Goal: Information Seeking & Learning: Check status

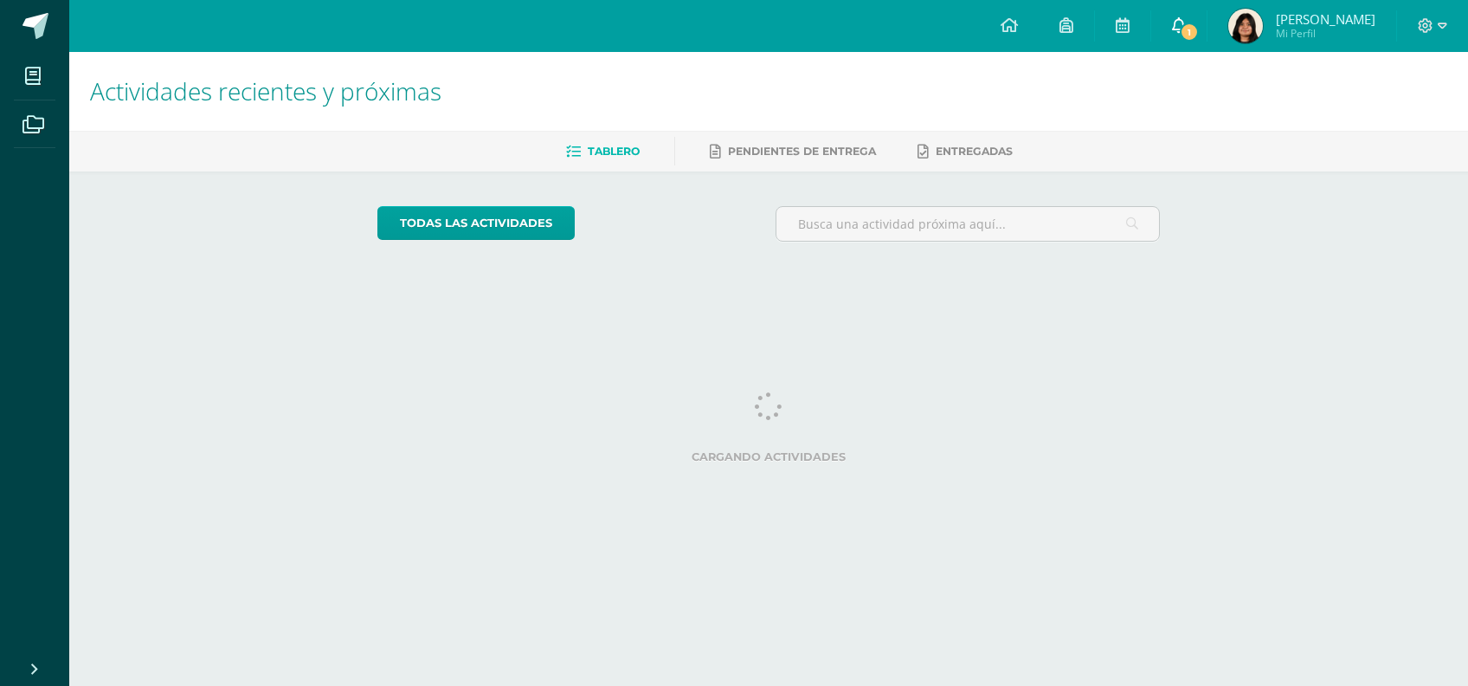
click at [1197, 37] on link "1" at bounding box center [1178, 26] width 55 height 52
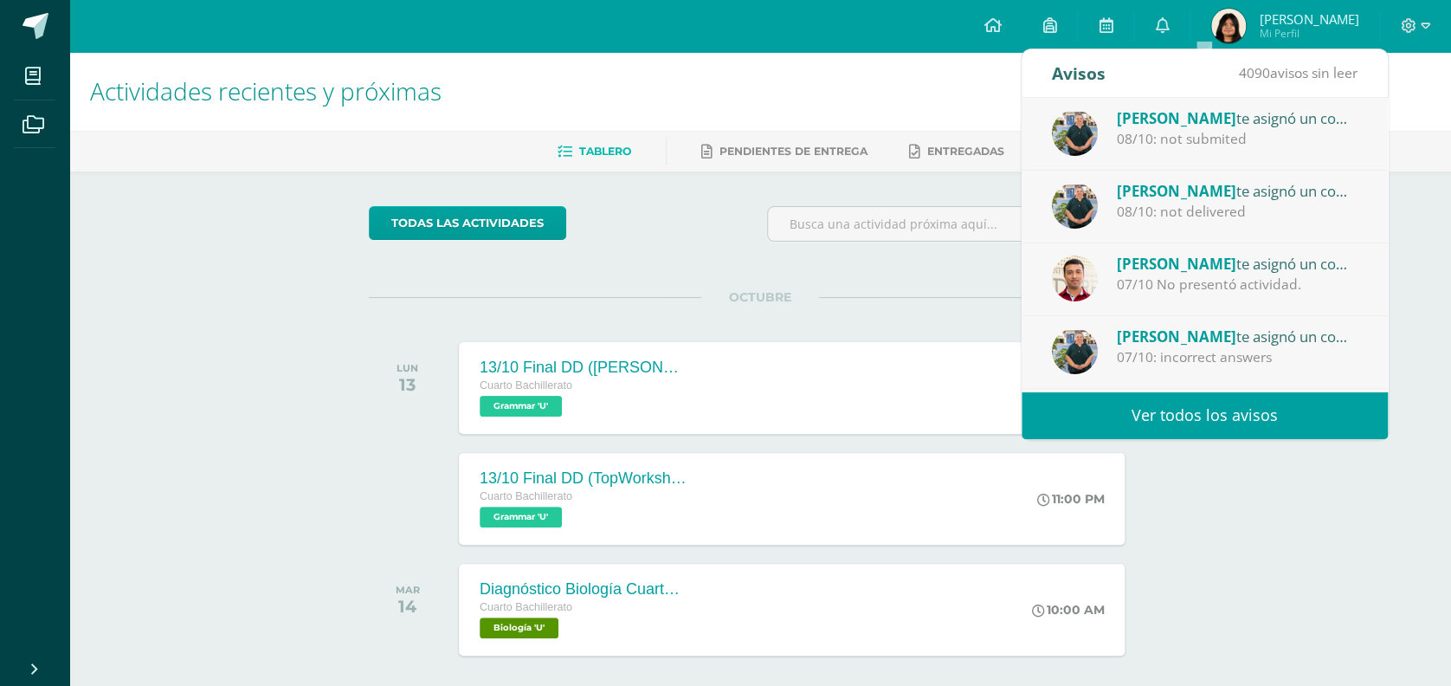
click at [1420, 352] on div "Actividades recientes y próximas Tablero Pendientes de entrega Entregadas todas…" at bounding box center [760, 403] width 1382 height 702
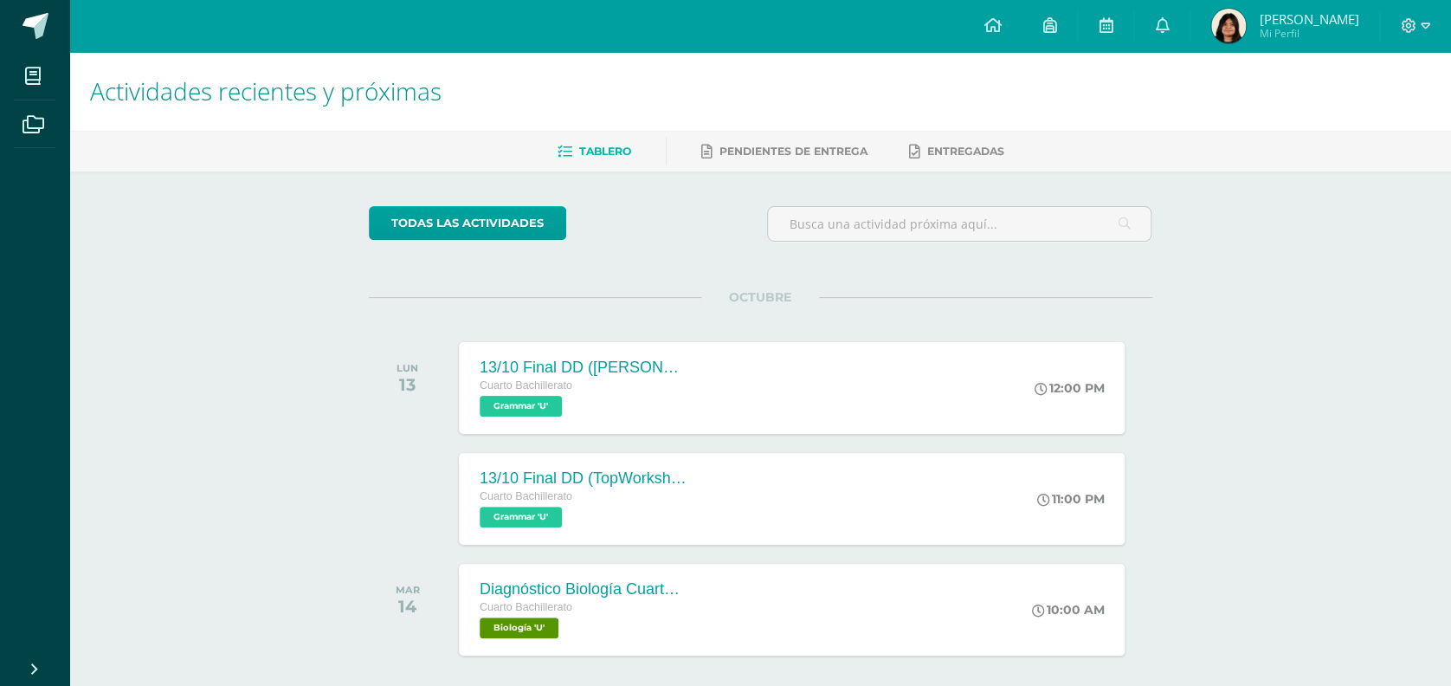
scroll to position [68, 0]
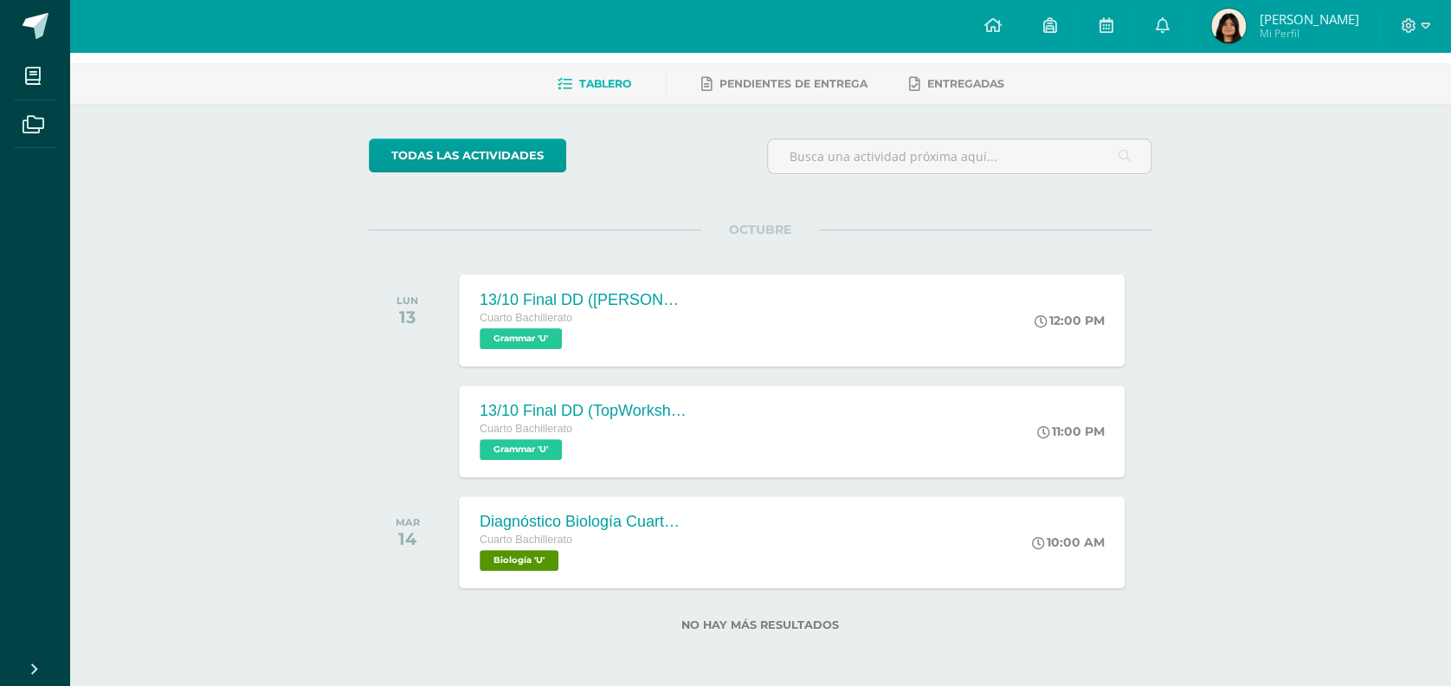
click at [1317, 23] on span "[PERSON_NAME]" at bounding box center [1309, 18] width 100 height 17
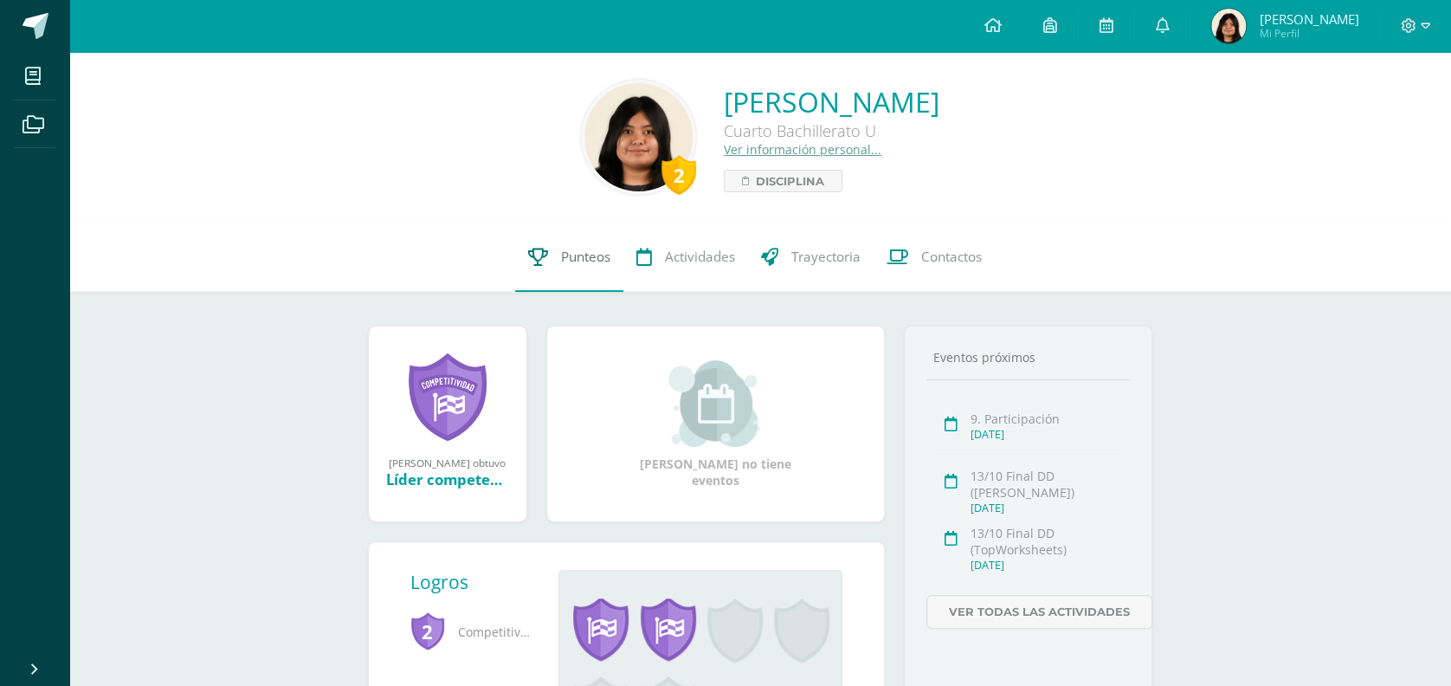
click at [571, 245] on link "Punteos" at bounding box center [569, 256] width 108 height 69
